Goal: Information Seeking & Learning: Check status

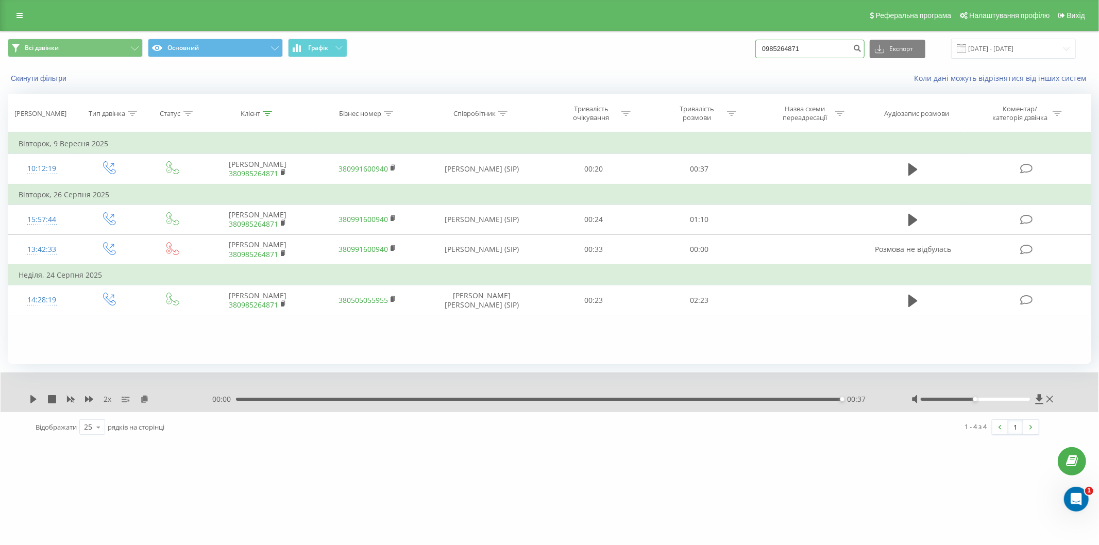
click at [820, 49] on input "0985264871" at bounding box center [810, 49] width 109 height 19
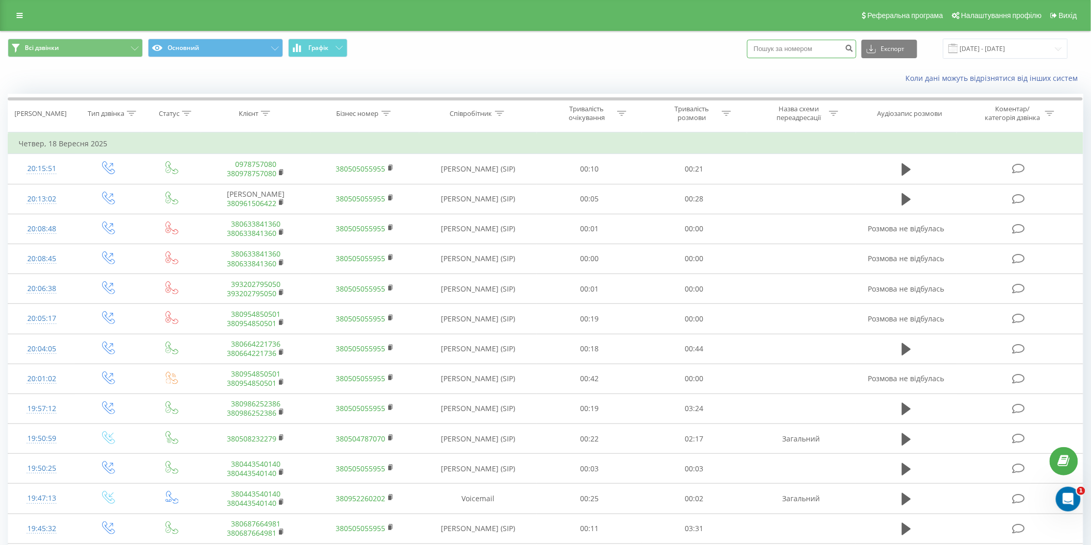
click at [797, 55] on input at bounding box center [801, 49] width 109 height 19
paste input "0968243564"
type input "0968243564"
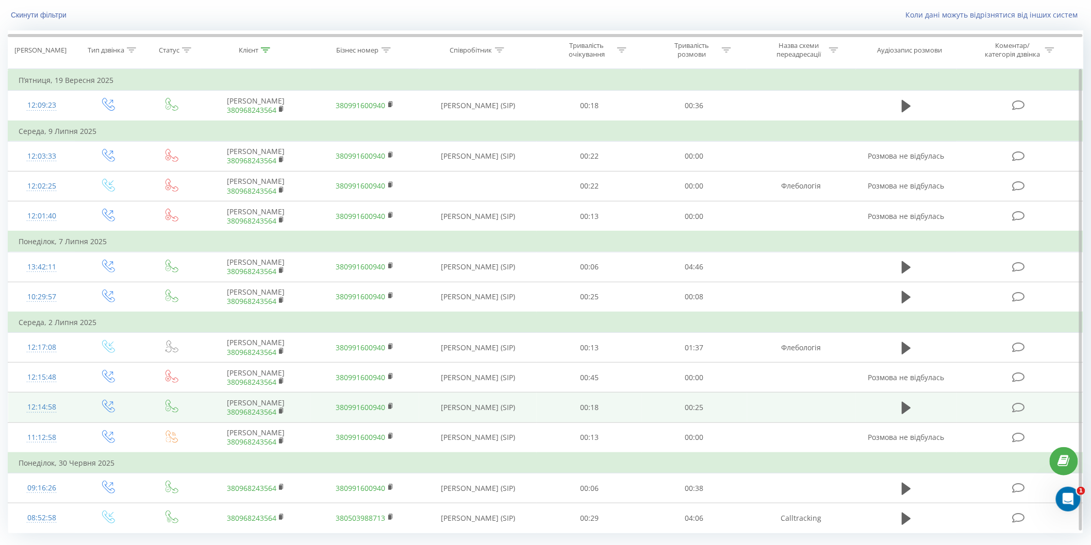
scroll to position [88, 0]
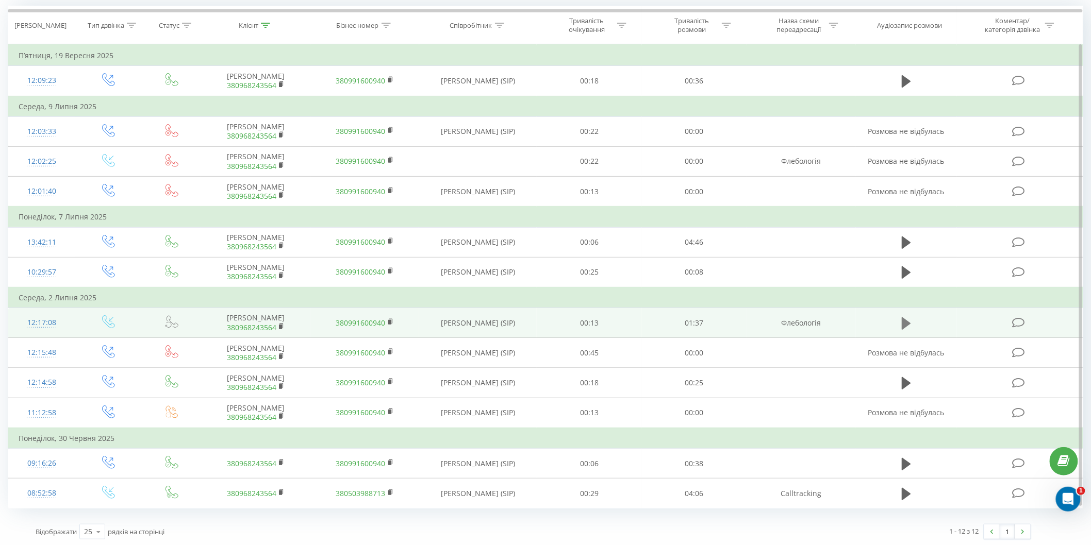
click at [905, 322] on icon at bounding box center [905, 323] width 9 height 12
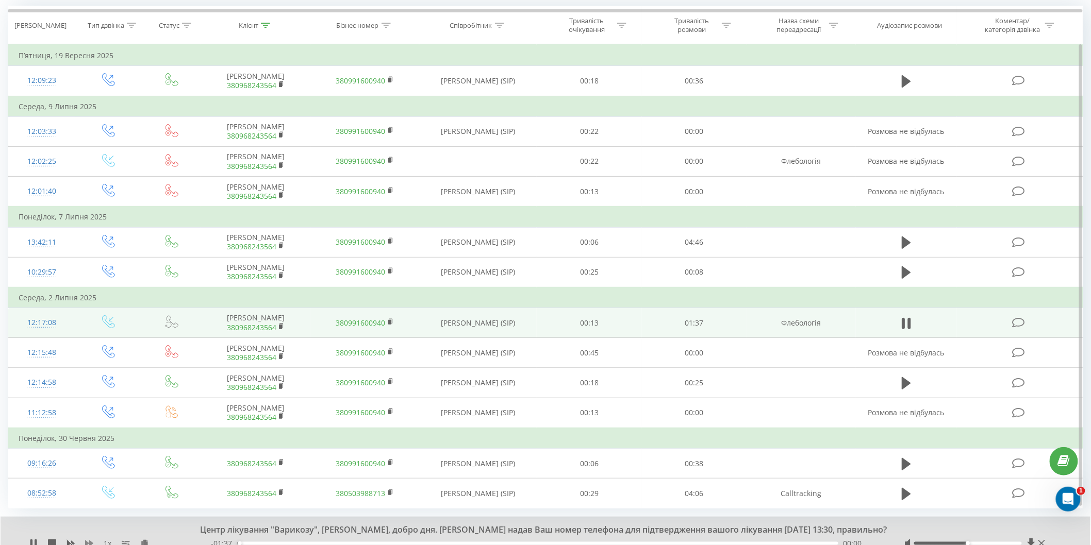
click at [86, 540] on icon at bounding box center [89, 544] width 8 height 8
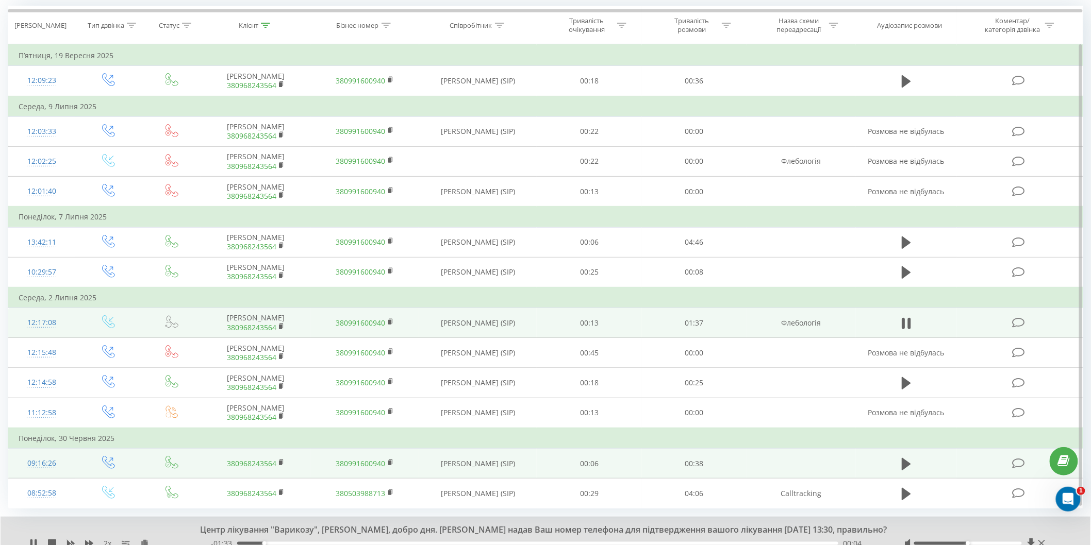
scroll to position [128, 0]
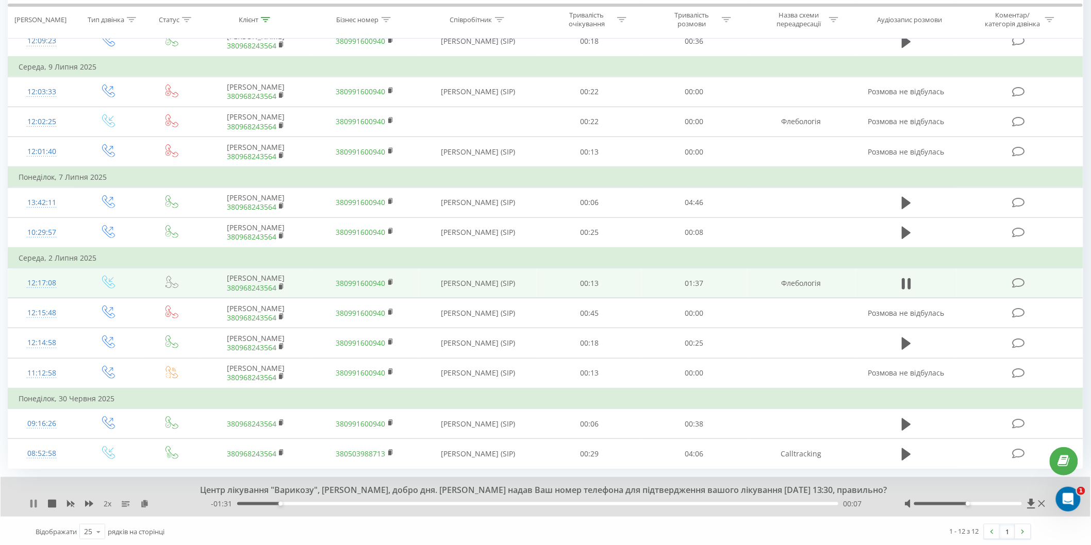
click at [36, 503] on icon at bounding box center [36, 504] width 2 height 8
click at [31, 501] on icon at bounding box center [33, 504] width 6 height 8
click at [28, 498] on div "то я можу вам сказати, ну Гайкером чи Я це. Завтра будете здавать аналізи вранц…" at bounding box center [546, 497] width 1090 height 40
click at [29, 504] on icon at bounding box center [33, 504] width 8 height 8
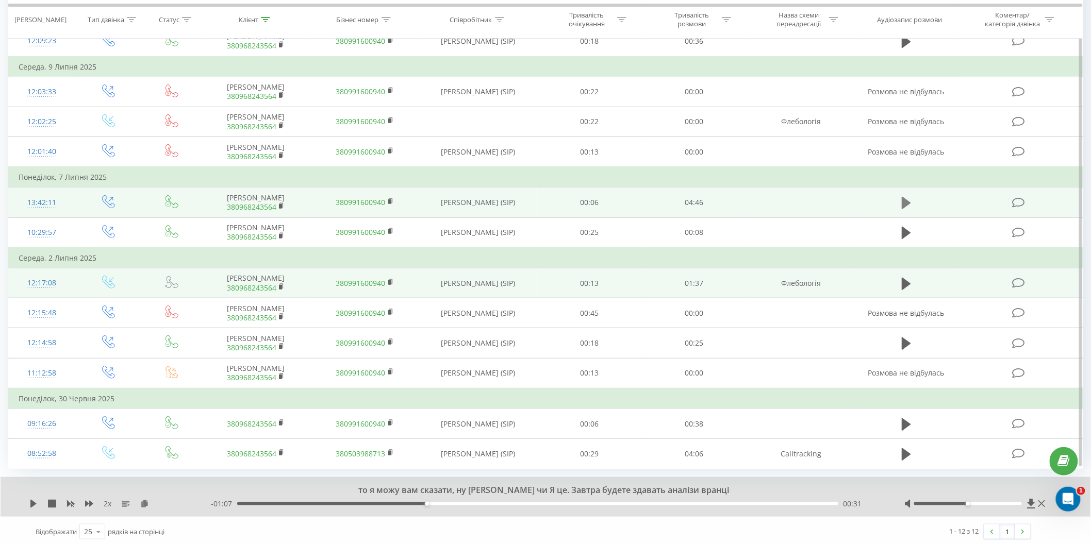
click at [908, 199] on icon at bounding box center [905, 203] width 9 height 12
click at [32, 503] on icon at bounding box center [33, 504] width 8 height 8
click at [32, 503] on icon at bounding box center [33, 504] width 6 height 8
click at [30, 500] on icon at bounding box center [31, 504] width 2 height 8
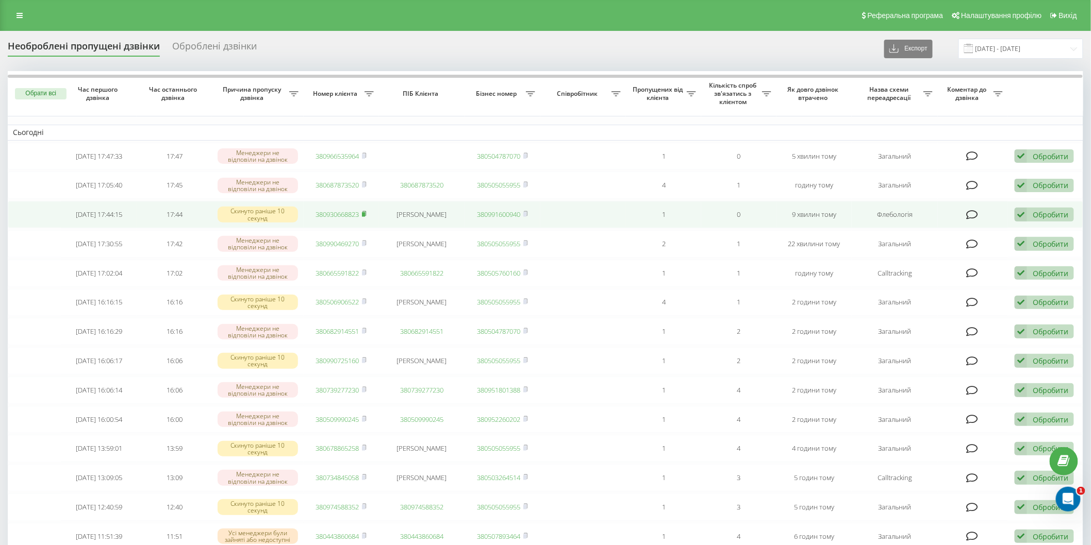
click at [363, 211] on icon at bounding box center [364, 214] width 5 height 6
click at [1043, 213] on div "Обробити" at bounding box center [1050, 215] width 36 height 10
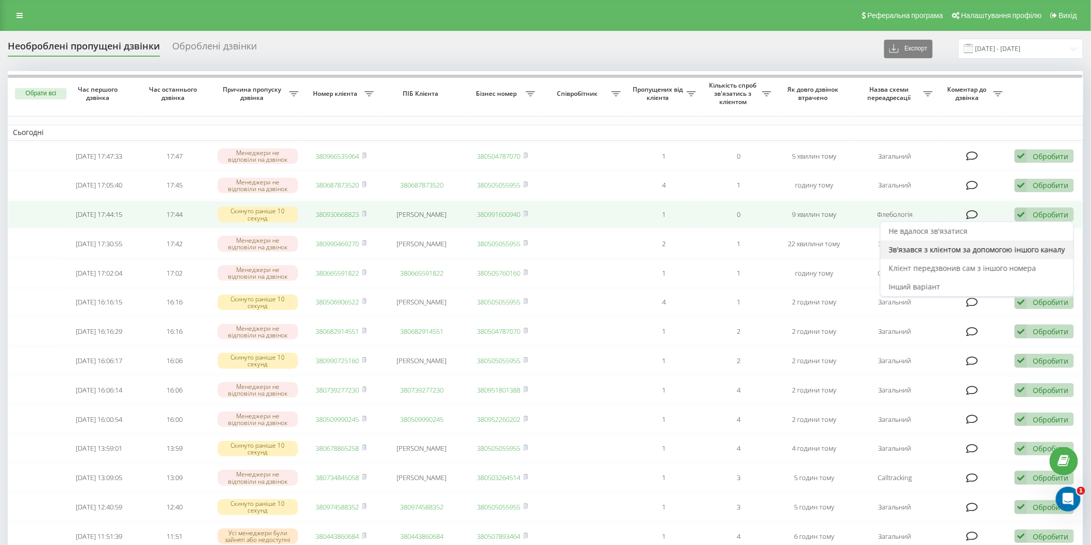
click at [1014, 246] on span "Зв'язався з клієнтом за допомогою іншого каналу" at bounding box center [977, 250] width 176 height 10
